Goal: Information Seeking & Learning: Learn about a topic

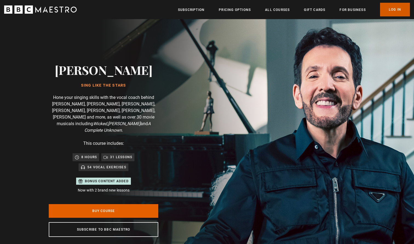
click at [397, 12] on link "Log In" at bounding box center [395, 10] width 30 height 14
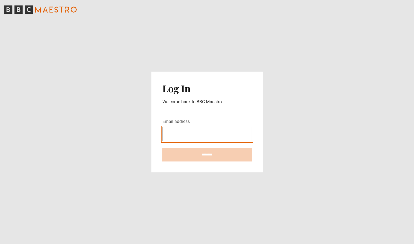
type input "**********"
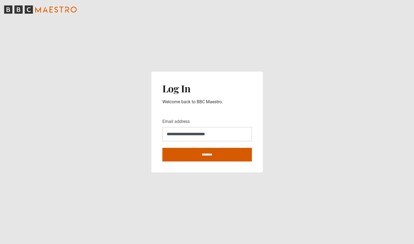
click at [220, 156] on input "********" at bounding box center [206, 155] width 89 height 14
type input "**********"
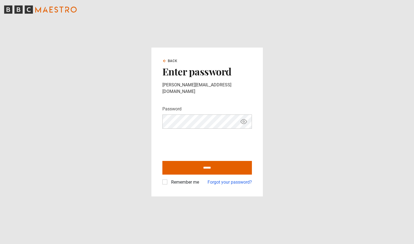
click at [169, 180] on label "Remember me" at bounding box center [184, 182] width 30 height 7
click at [208, 167] on input "******" at bounding box center [206, 168] width 89 height 14
type input "**********"
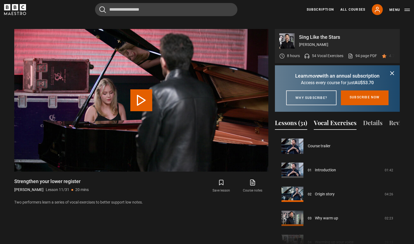
click at [329, 128] on button "Vocal Exercises" at bounding box center [335, 123] width 43 height 11
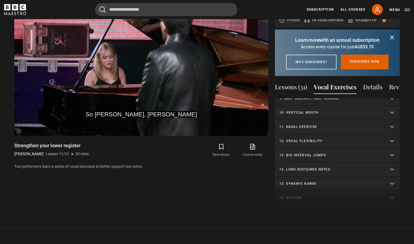
scroll to position [121, 0]
click at [391, 140] on summary "12. Vocal flexibility" at bounding box center [337, 141] width 125 height 14
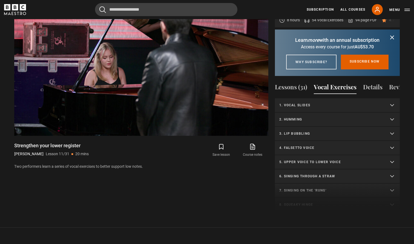
scroll to position [0, 0]
click at [316, 164] on p "5. Upper voice to lower voice" at bounding box center [330, 162] width 103 height 5
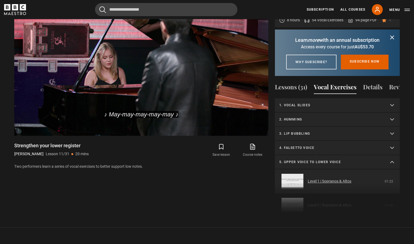
click at [324, 183] on link "Level 1 | Sopranos & Altos" at bounding box center [330, 182] width 44 height 6
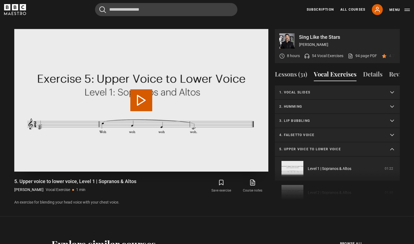
scroll to position [47, 0]
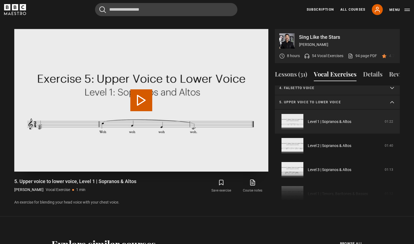
click at [142, 91] on button "Play Video" at bounding box center [141, 100] width 22 height 22
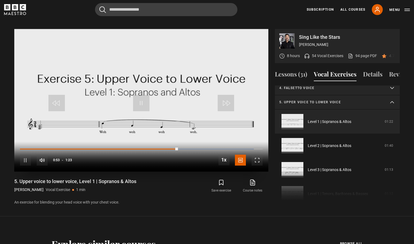
click at [55, 142] on div "10s Skip Back 10 seconds Pause 10s Skip Forward 10 seconds Loaded : 96.34% 0:54…" at bounding box center [141, 157] width 254 height 30
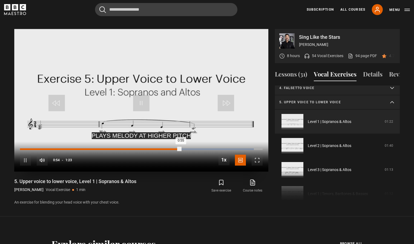
click at [56, 149] on div "Loaded : 96.34% 0:12 0:55" at bounding box center [141, 150] width 242 height 2
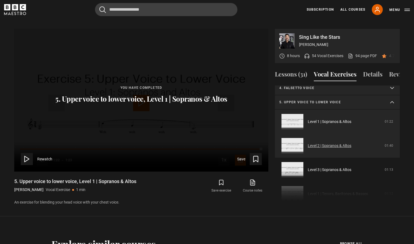
click at [335, 143] on link "Level 2 | Sopranos & Altos" at bounding box center [330, 146] width 44 height 6
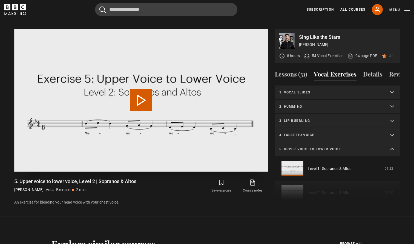
scroll to position [71, 0]
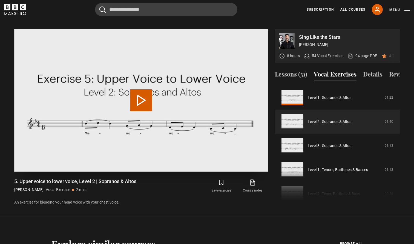
click at [143, 94] on button "Play Video" at bounding box center [141, 100] width 22 height 22
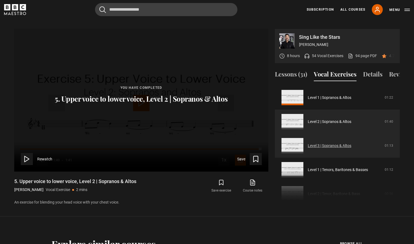
click at [329, 143] on link "Level 3 | Sopranos & Altos" at bounding box center [330, 146] width 44 height 6
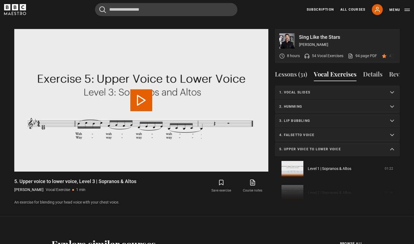
scroll to position [95, 0]
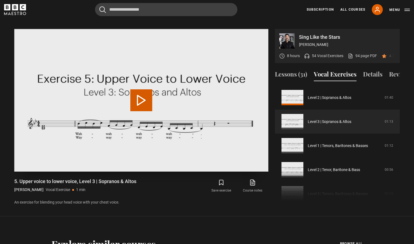
click at [144, 95] on button "Play Video" at bounding box center [141, 100] width 22 height 22
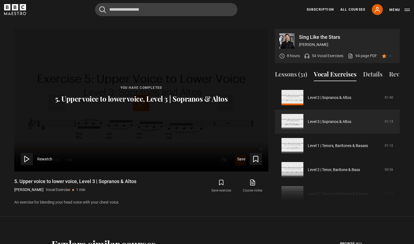
click at [27, 155] on icon at bounding box center [27, 159] width 8 height 8
click at [26, 155] on icon at bounding box center [27, 159] width 8 height 8
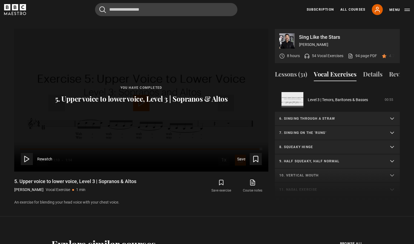
scroll to position [189, 0]
click at [335, 131] on p "7. Singing on the 'rung'" at bounding box center [330, 133] width 103 height 5
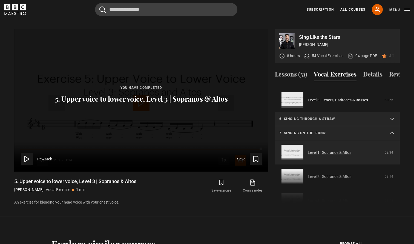
click at [334, 150] on link "Level 1 | Sopranos & Altos" at bounding box center [330, 153] width 44 height 6
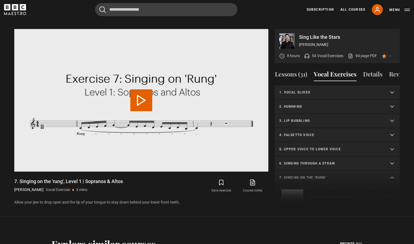
scroll to position [76, 0]
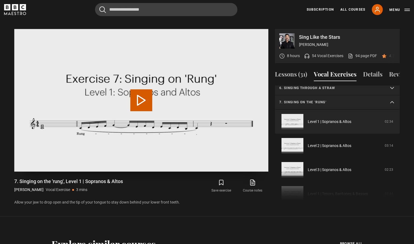
click at [145, 93] on button "Play Video" at bounding box center [141, 100] width 22 height 22
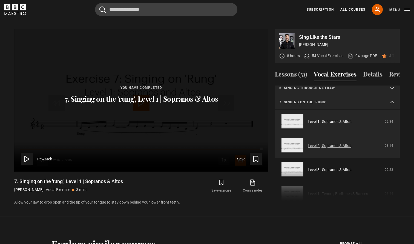
click at [319, 143] on link "Level 2 | Sopranos & Altos" at bounding box center [330, 146] width 44 height 6
click at [328, 143] on link "Level 2 | Sopranos & Altos" at bounding box center [330, 146] width 44 height 6
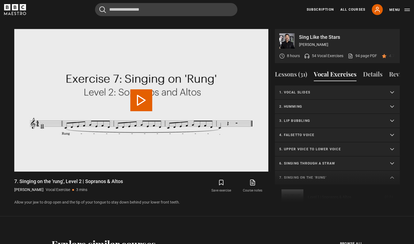
scroll to position [100, 0]
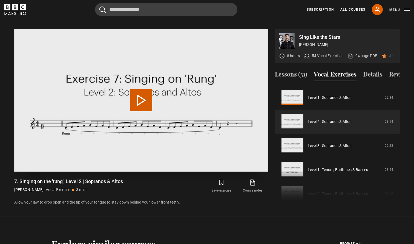
click at [145, 93] on button "Play Video" at bounding box center [141, 100] width 22 height 22
